Goal: Task Accomplishment & Management: Use online tool/utility

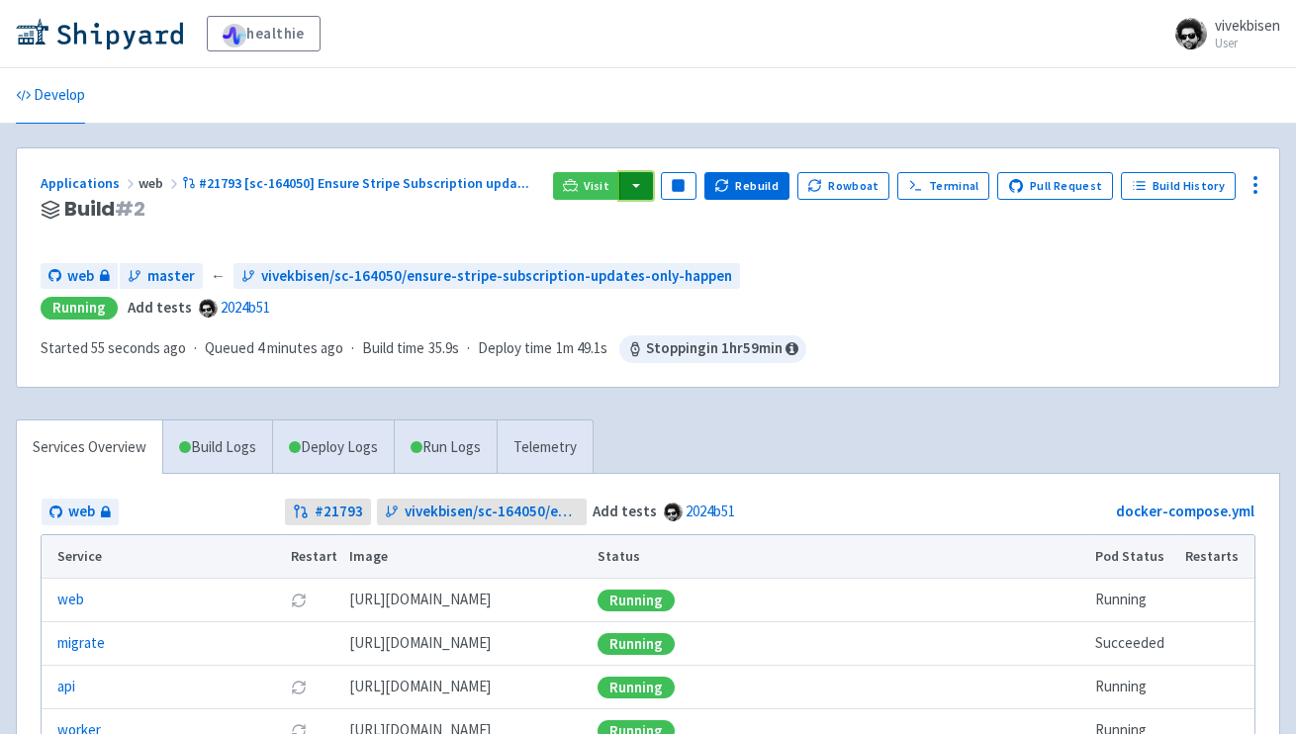
click at [643, 181] on button "button" at bounding box center [637, 186] width 34 height 28
click at [674, 225] on link "web (api)" at bounding box center [675, 226] width 113 height 31
click at [1258, 191] on icon at bounding box center [1256, 185] width 24 height 24
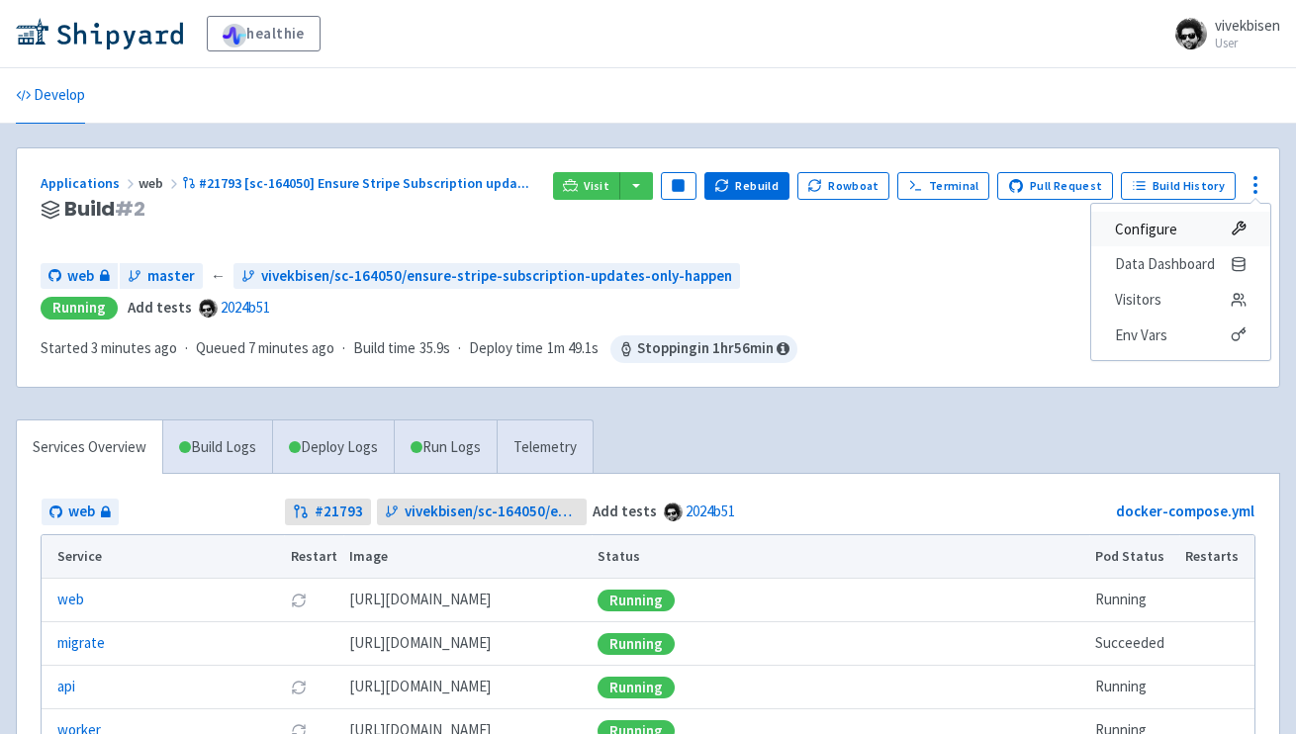
click at [1225, 232] on span "Configure" at bounding box center [1181, 230] width 132 height 28
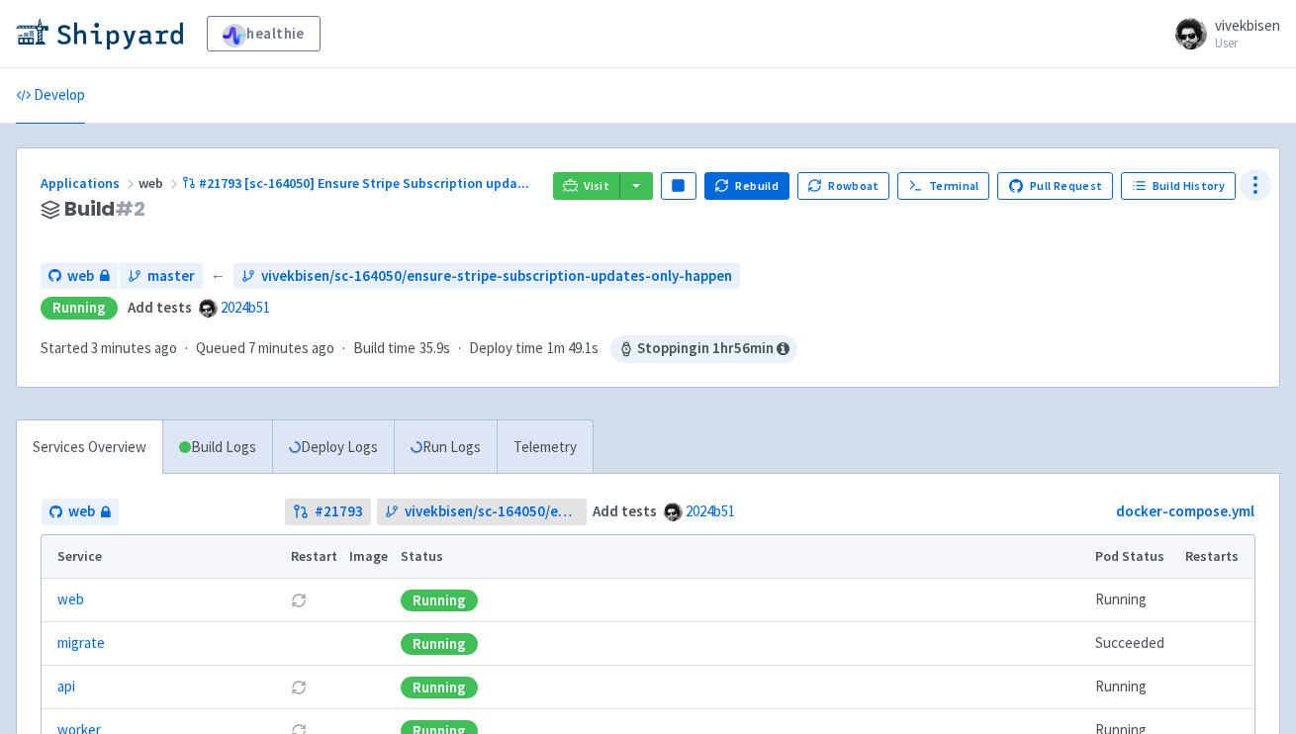
click at [1251, 171] on button at bounding box center [1256, 185] width 32 height 32
click at [1253, 181] on icon at bounding box center [1256, 185] width 24 height 24
click at [1239, 333] on icon at bounding box center [1239, 335] width 16 height 16
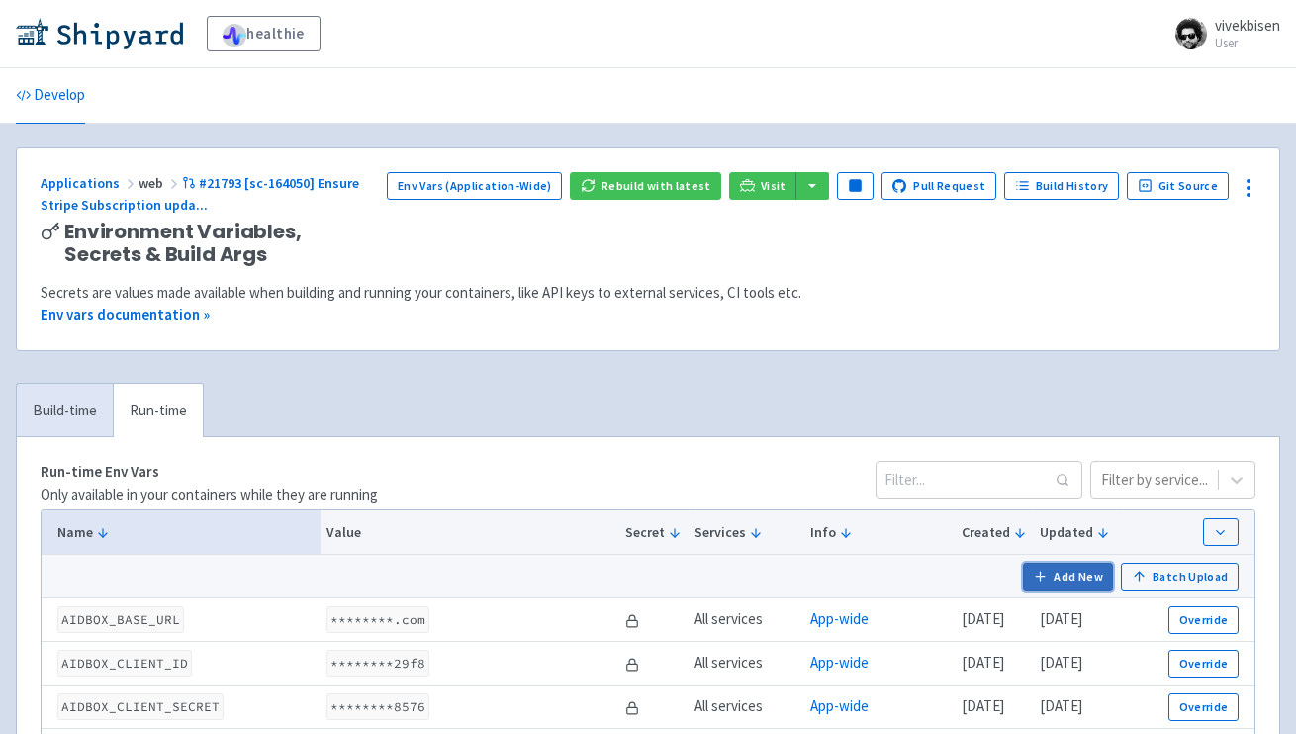
click at [1078, 567] on button "Add New" at bounding box center [1068, 577] width 91 height 28
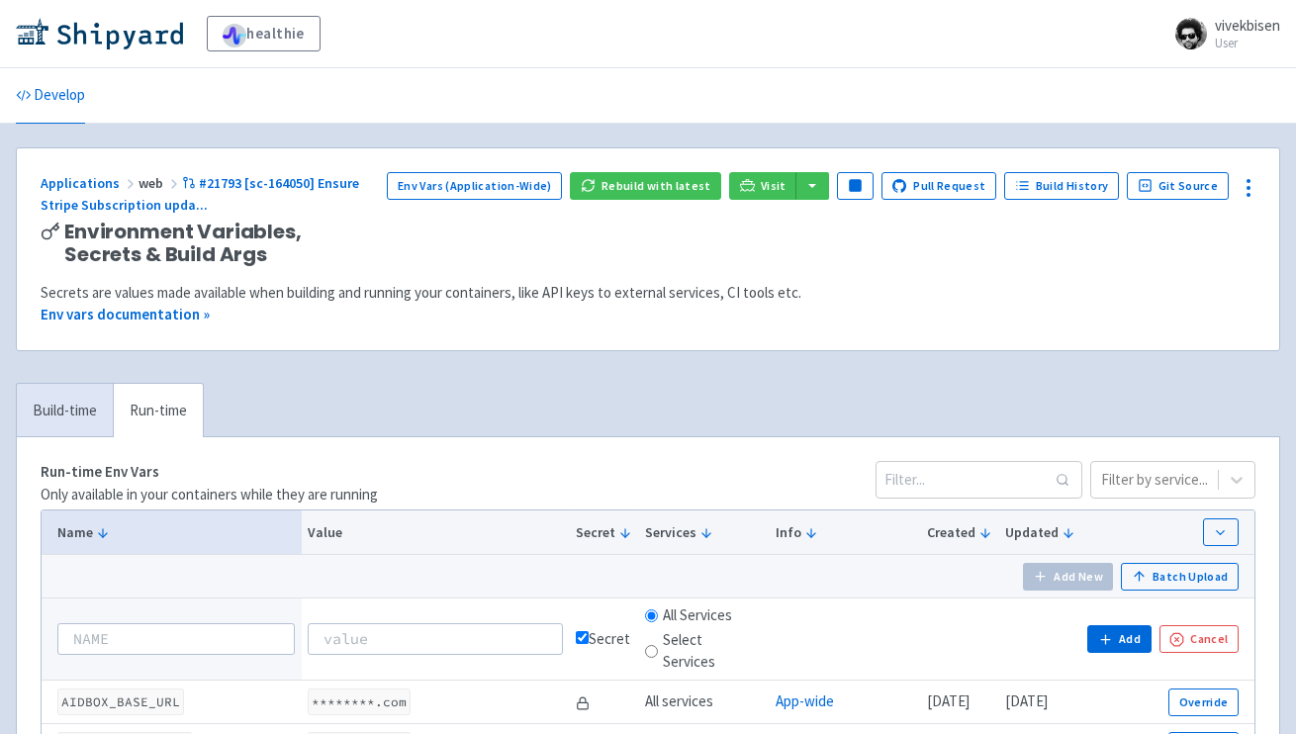
scroll to position [25, 0]
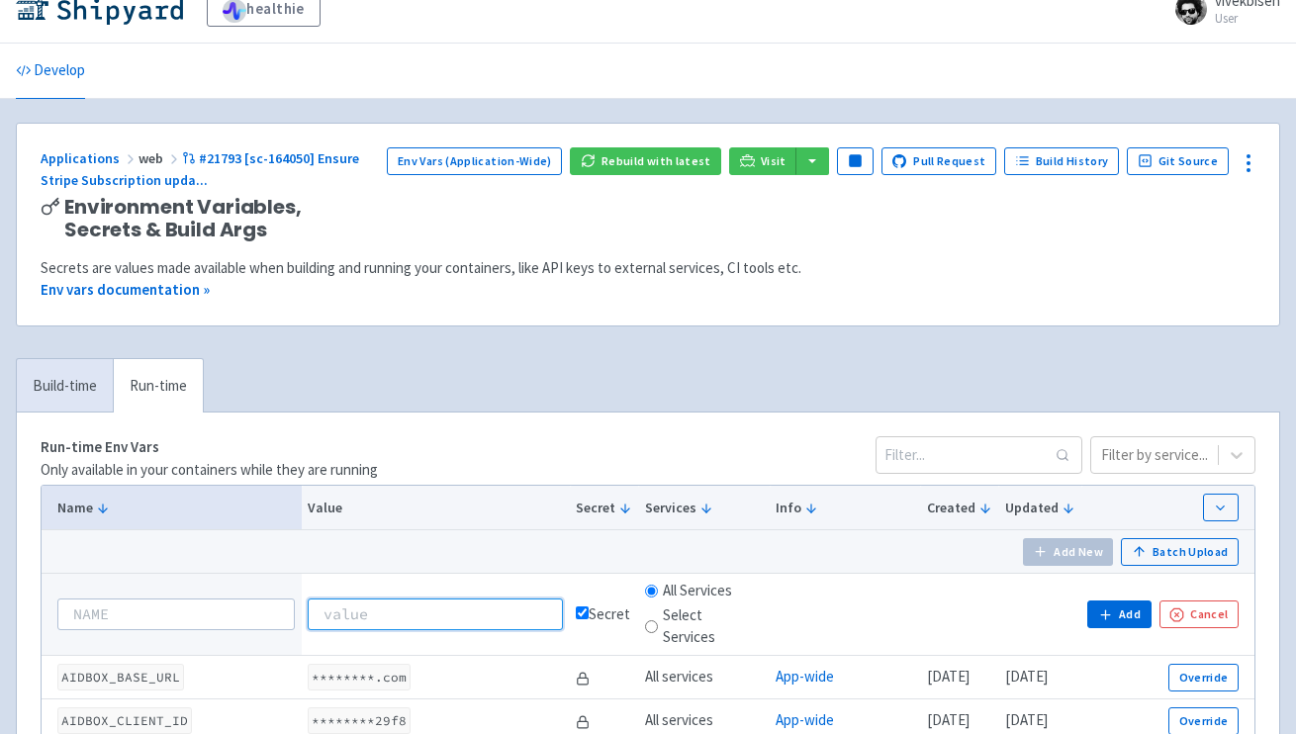
click at [439, 625] on input at bounding box center [435, 615] width 255 height 32
paste input "whsec_OMTPx7bkQ1WKukBvHhBPqQXMwHIjNIHP"
type input "whsec_OMTPx7bkQ1WKukBvHhBPqQXMwHIjNIHP"
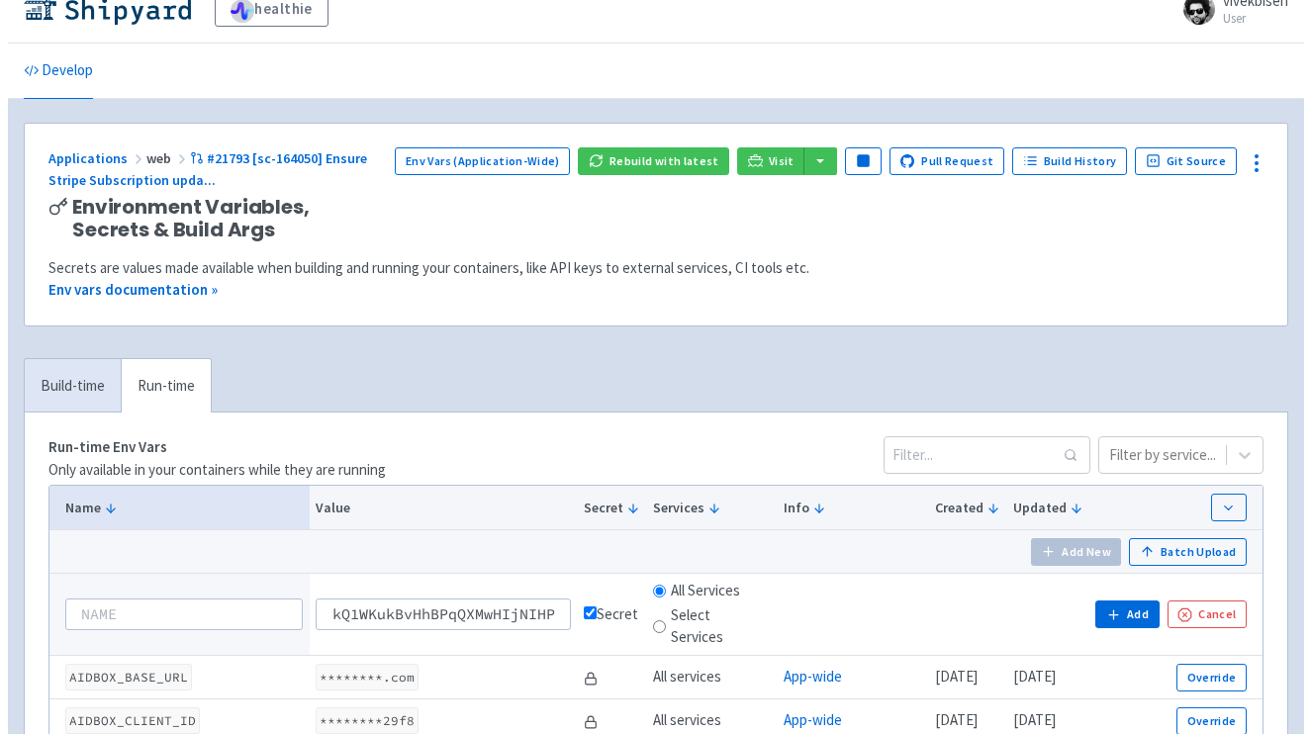
scroll to position [0, 0]
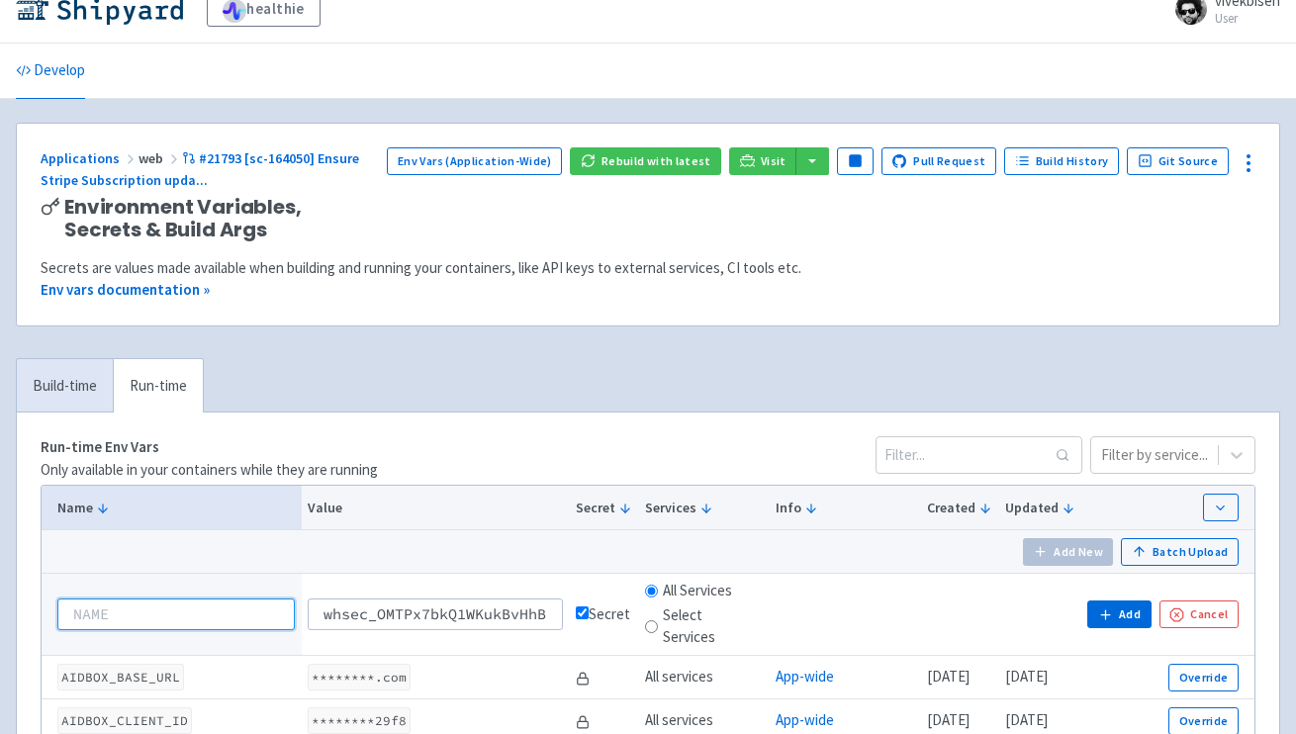
click at [205, 610] on input at bounding box center [176, 615] width 238 height 32
paste input "STRIPE_WEBHOOK_SECRET"
type input "STRIPE_WEBHOOK_SECRET"
click at [1105, 613] on icon "button" at bounding box center [1105, 615] width 0 height 9
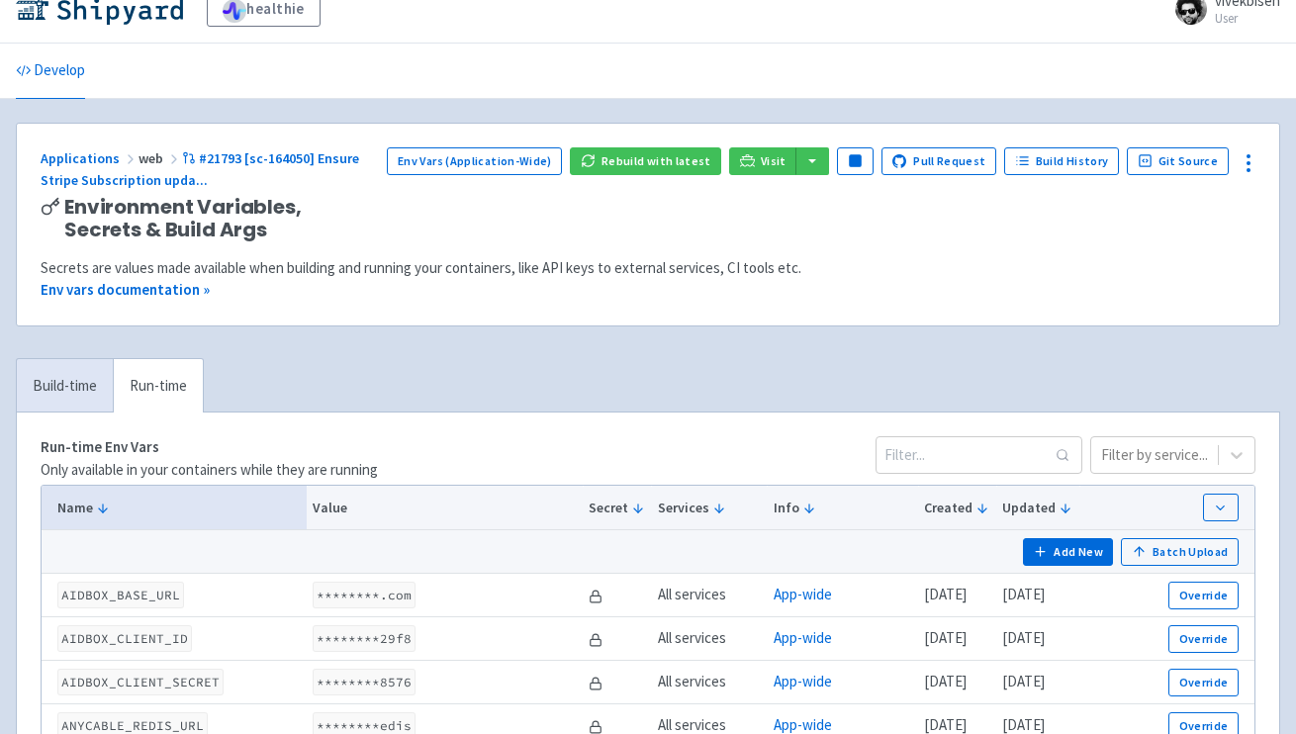
click at [712, 167] on button "Rebuild with latest" at bounding box center [645, 161] width 151 height 28
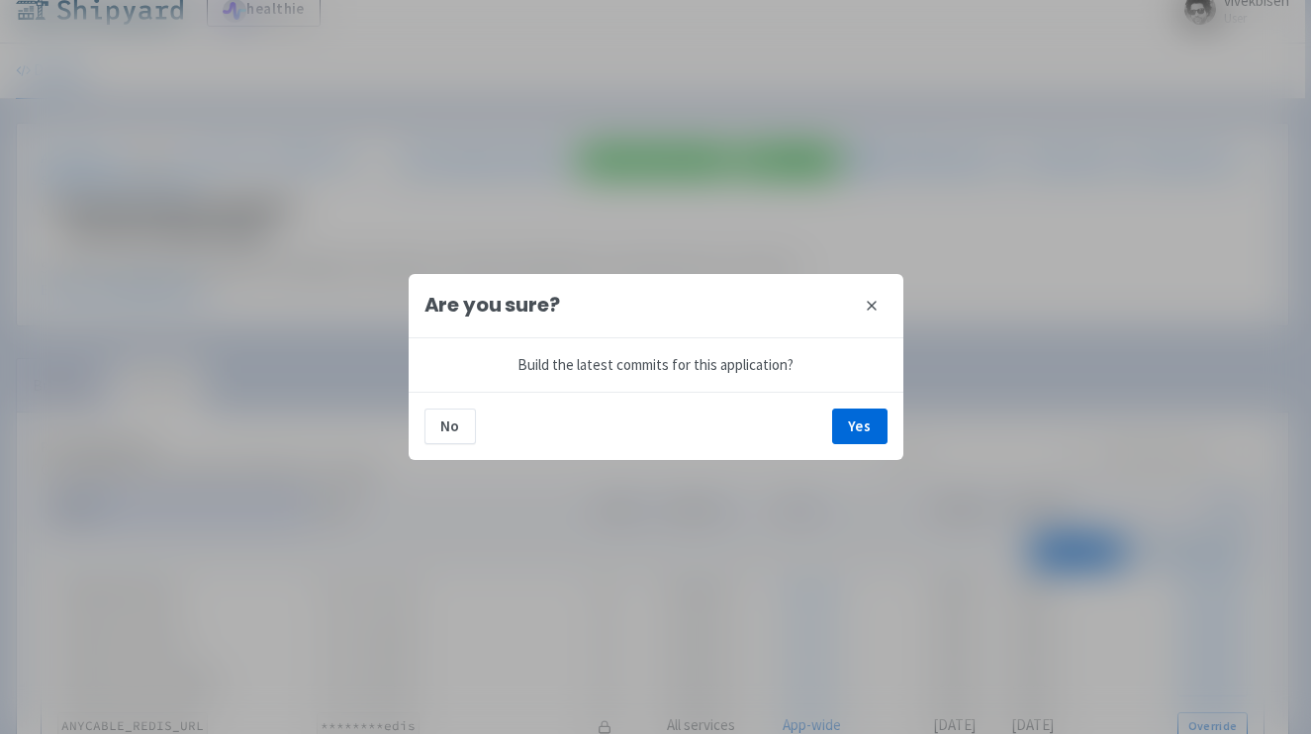
click at [875, 308] on icon at bounding box center [872, 306] width 16 height 16
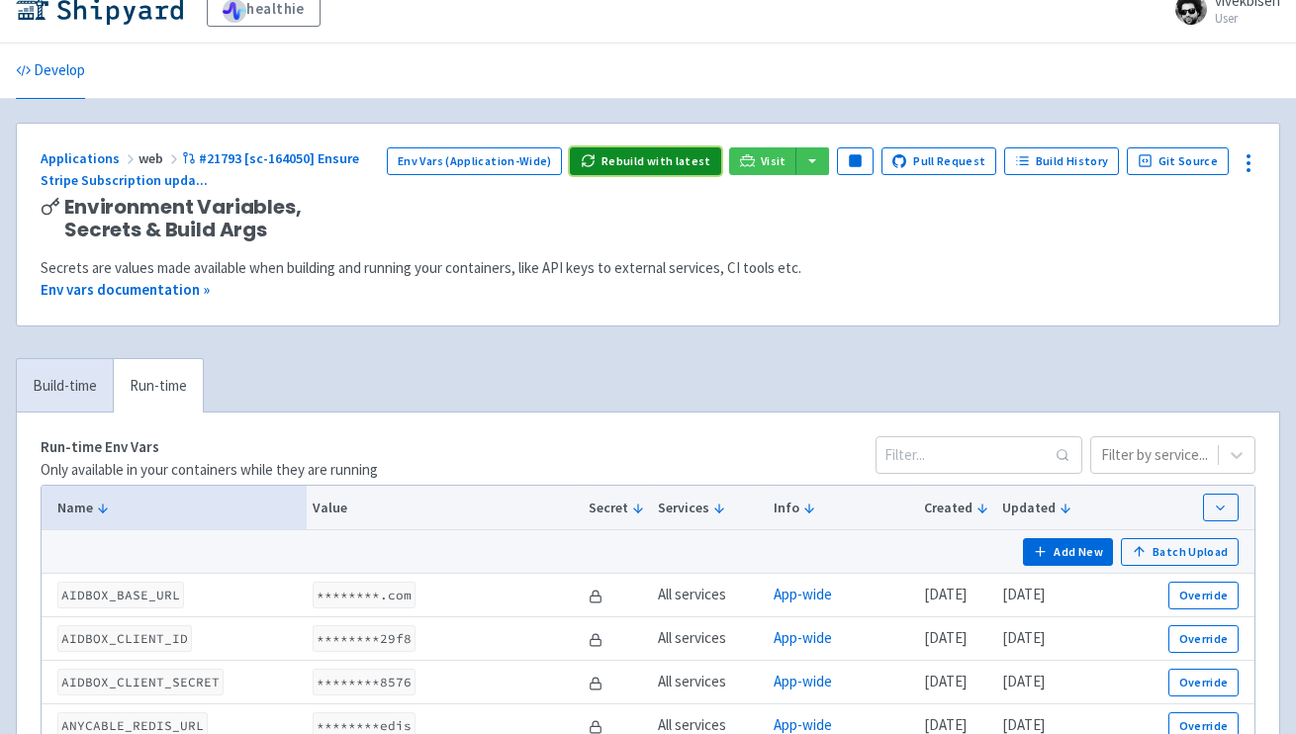
click at [711, 158] on button "Rebuild with latest" at bounding box center [645, 161] width 151 height 28
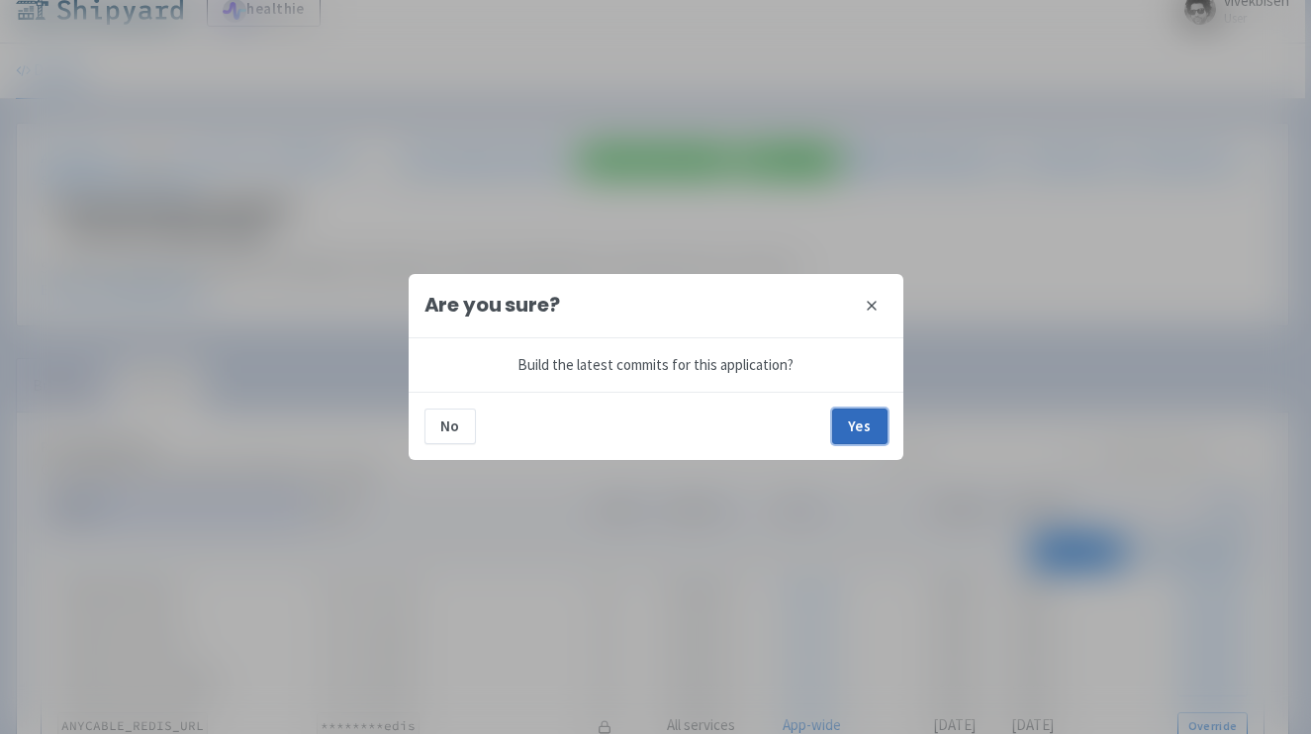
click at [855, 431] on button "Yes" at bounding box center [859, 427] width 55 height 36
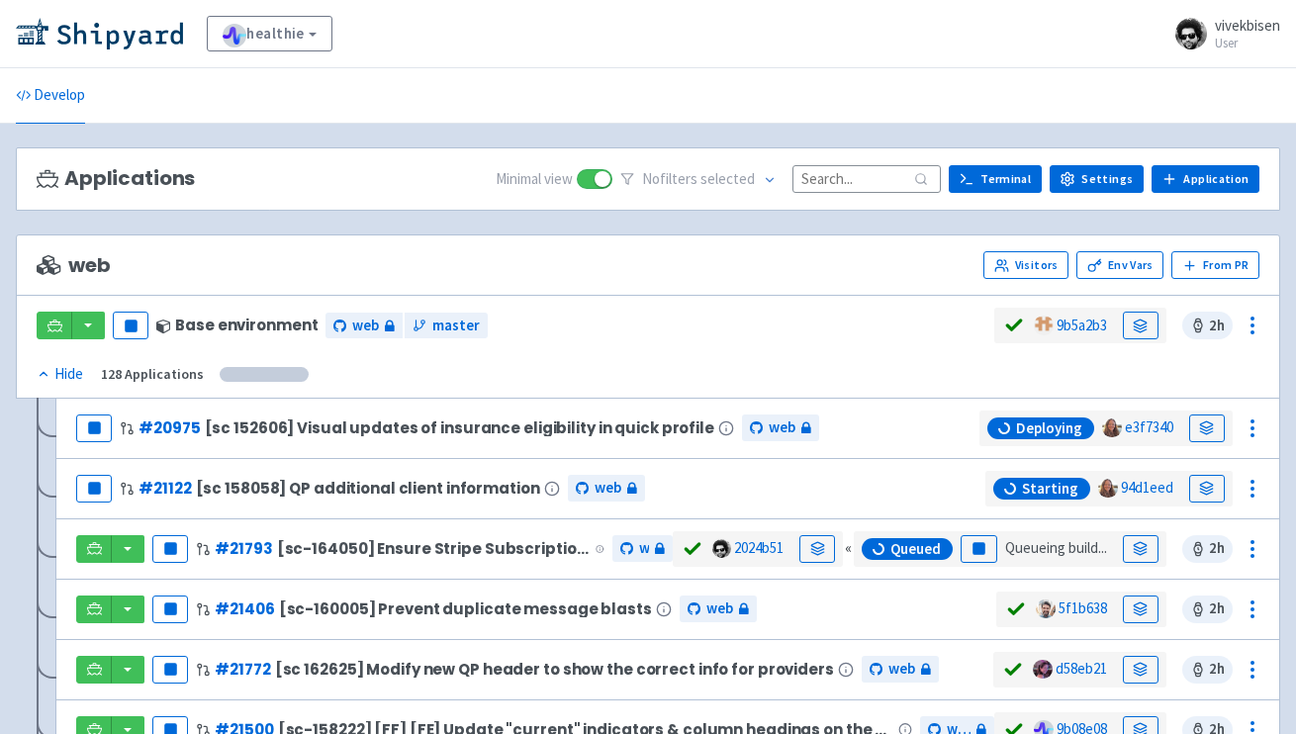
click at [865, 180] on input at bounding box center [867, 178] width 148 height 27
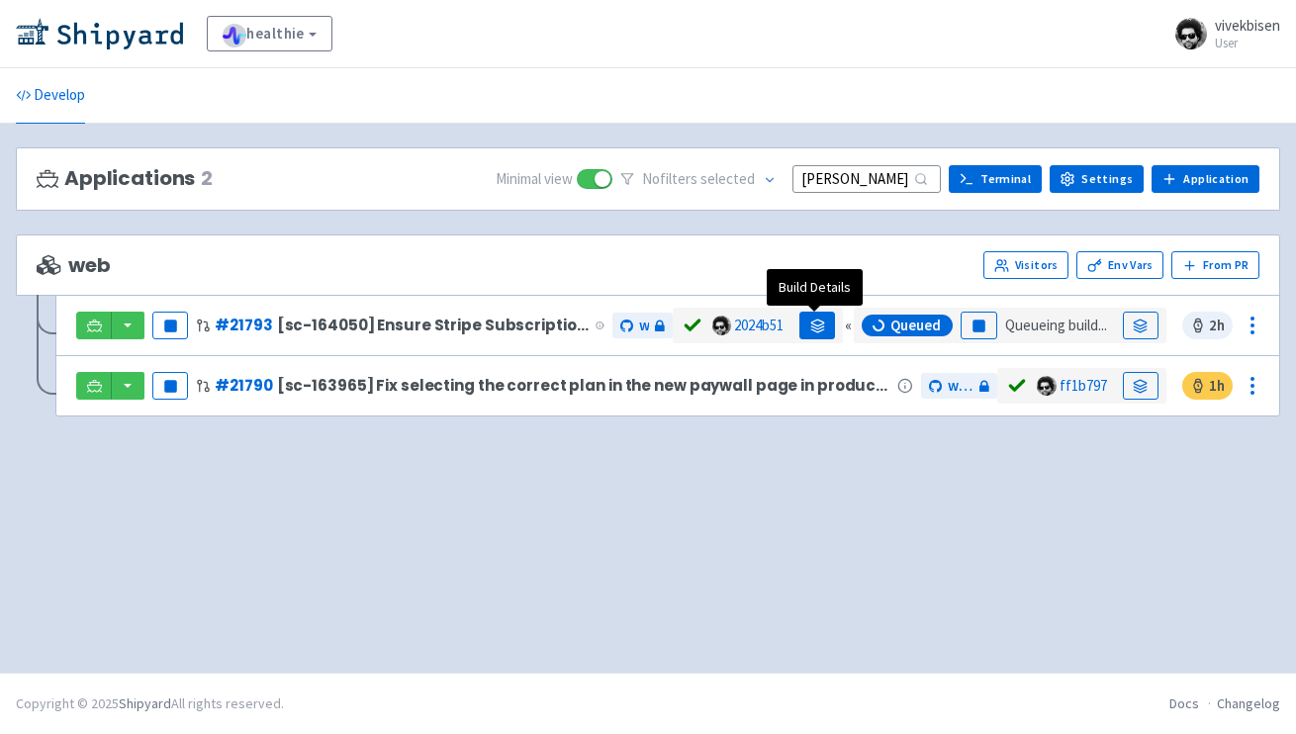
type input "[PERSON_NAME]"
click at [822, 320] on link at bounding box center [818, 326] width 36 height 28
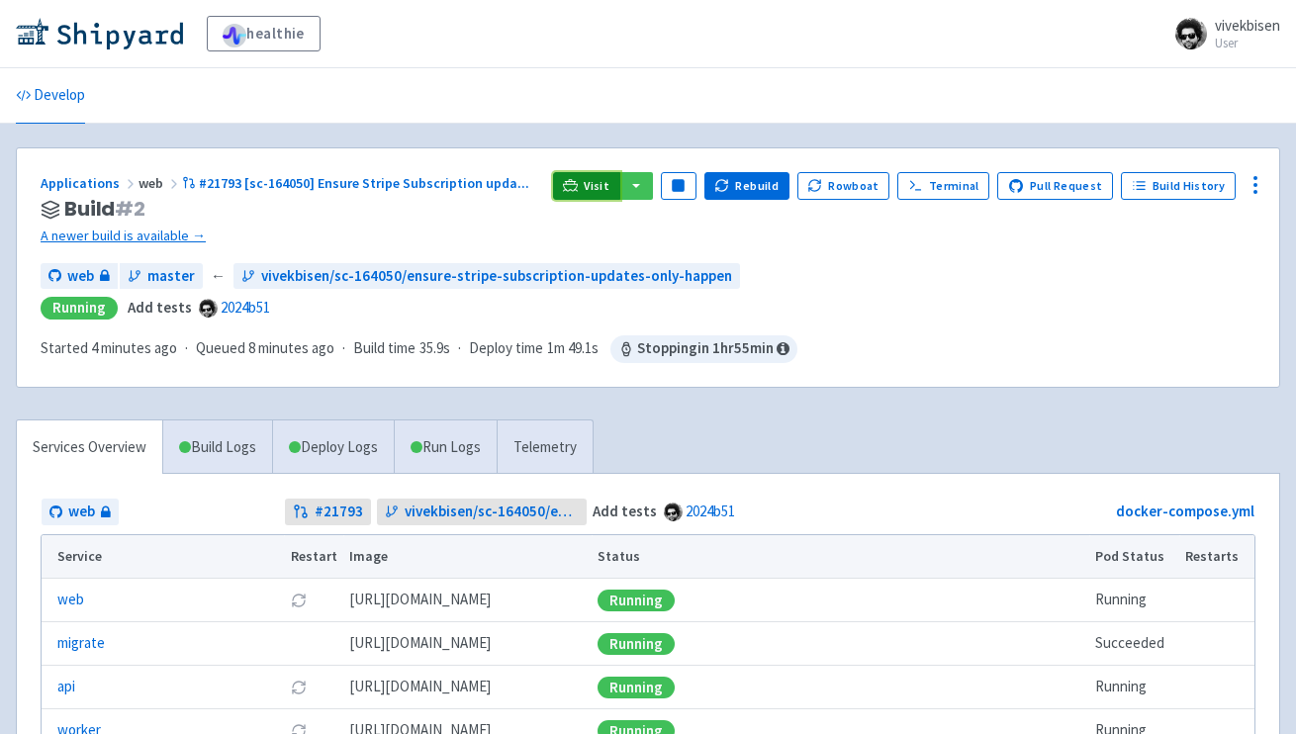
click at [610, 184] on span "Visit" at bounding box center [597, 186] width 26 height 16
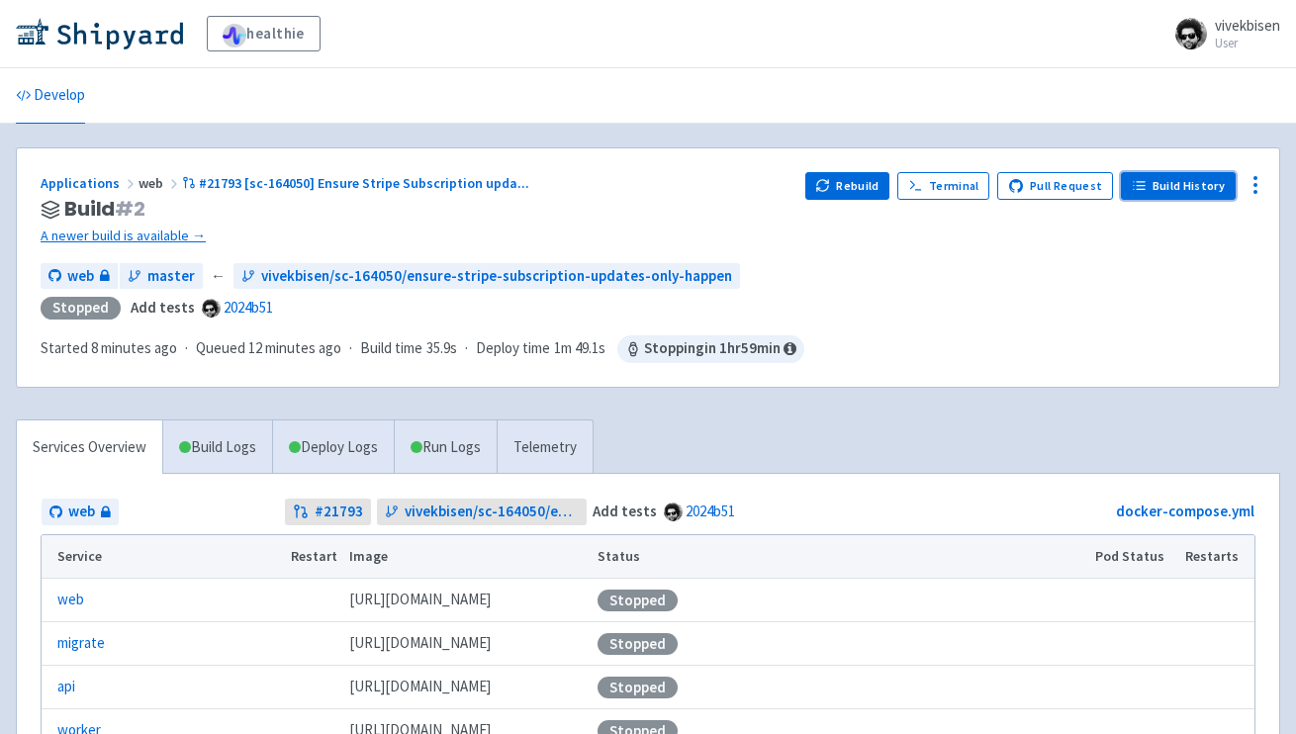
click at [1138, 178] on icon at bounding box center [1139, 185] width 15 height 15
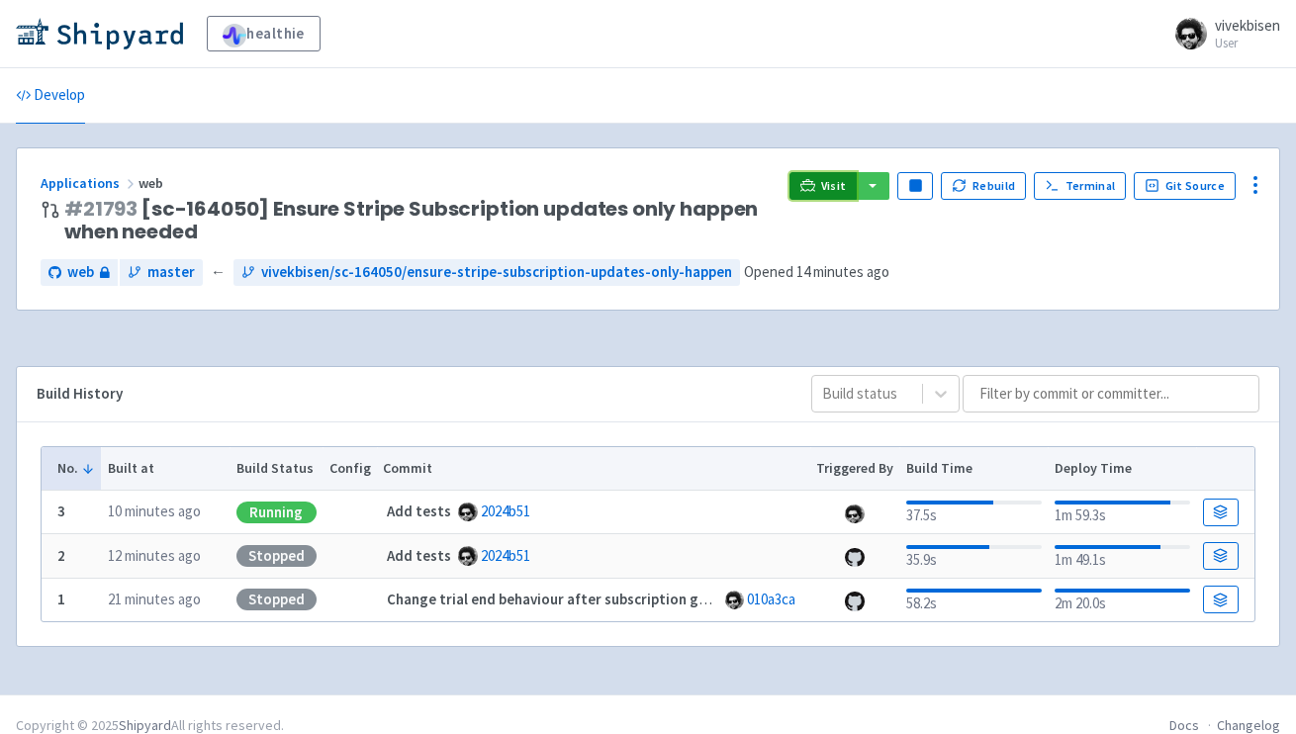
click at [824, 180] on link "Visit" at bounding box center [823, 186] width 67 height 28
